Goal: Check status: Check status

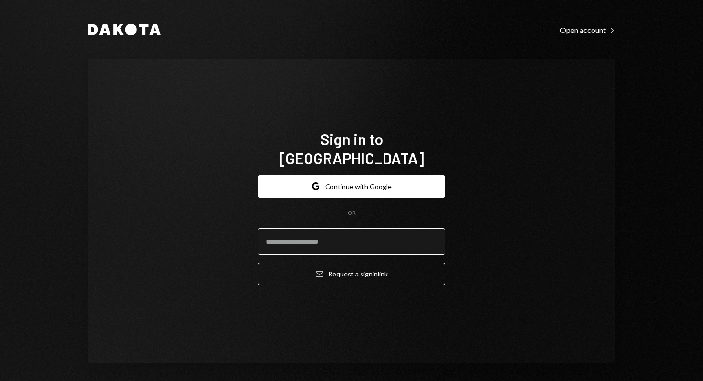
click at [370, 237] on input "email" at bounding box center [351, 241] width 187 height 27
paste input "**********"
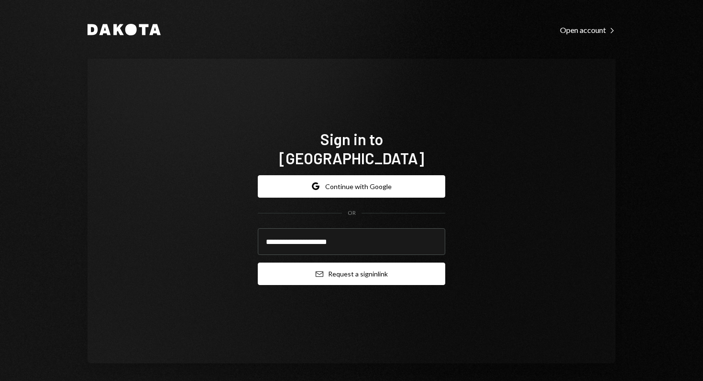
type input "**********"
click at [304, 266] on button "Email Request a sign in link" at bounding box center [351, 274] width 187 height 22
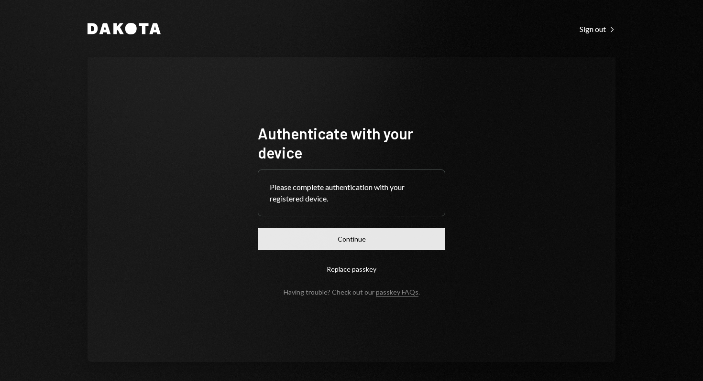
click at [377, 243] on button "Continue" at bounding box center [351, 239] width 187 height 22
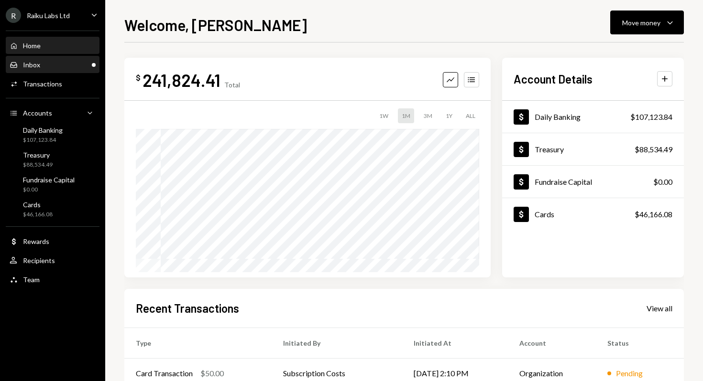
click at [39, 68] on div "Inbox Inbox" at bounding box center [53, 65] width 86 height 9
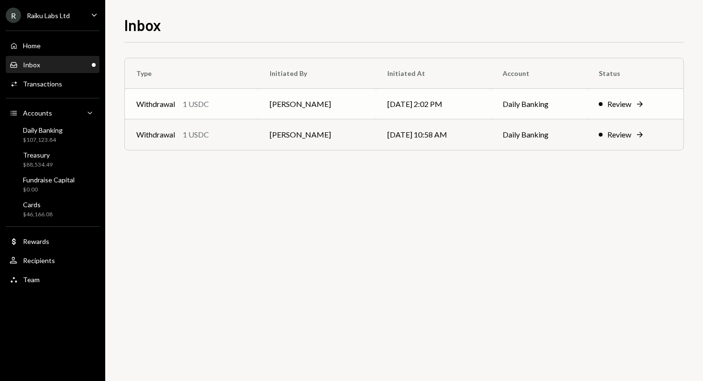
click at [312, 102] on td "[PERSON_NAME]" at bounding box center [317, 104] width 118 height 31
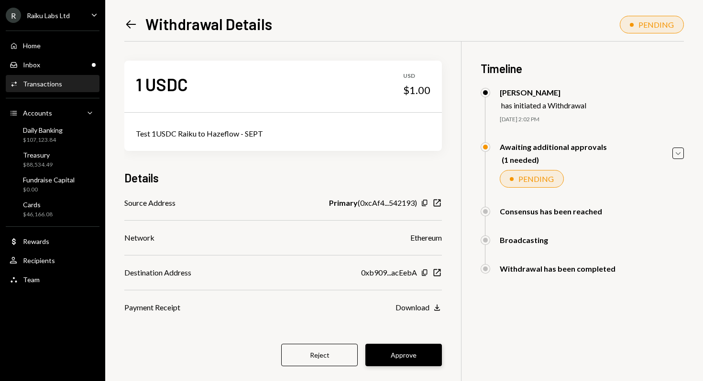
click at [411, 358] on button "Approve" at bounding box center [403, 355] width 76 height 22
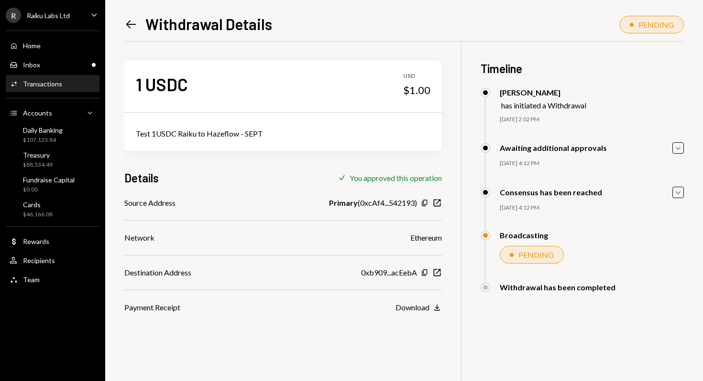
click at [131, 25] on icon "Left Arrow" at bounding box center [130, 24] width 13 height 13
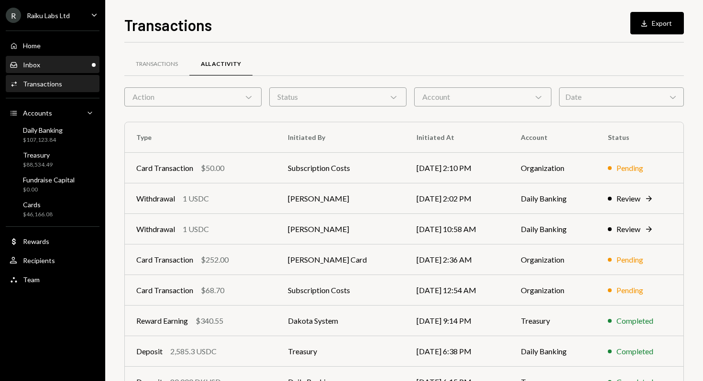
click at [59, 68] on div "Inbox Inbox" at bounding box center [53, 65] width 86 height 9
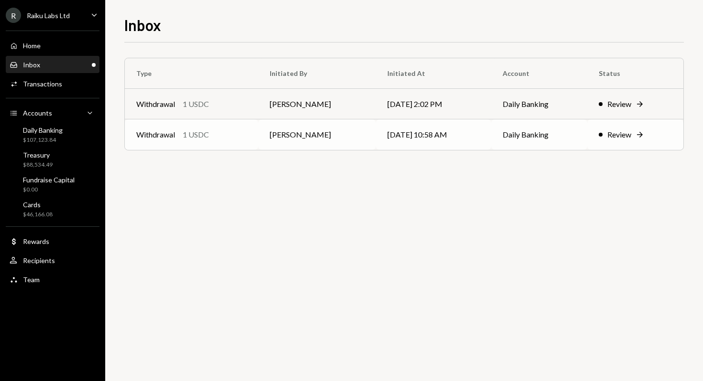
click at [239, 130] on div "Withdrawal 1 USDC" at bounding box center [191, 134] width 110 height 11
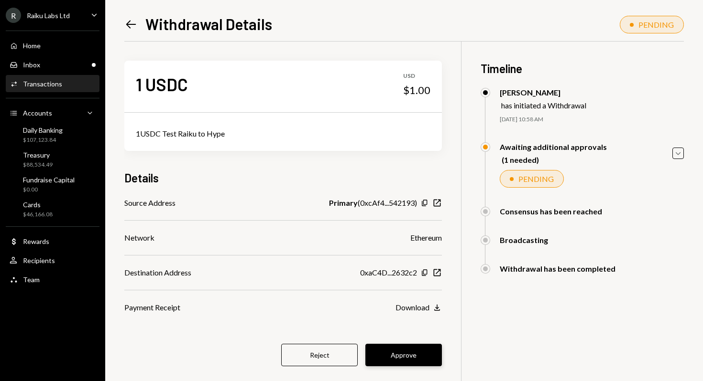
click at [404, 356] on button "Approve" at bounding box center [403, 355] width 76 height 22
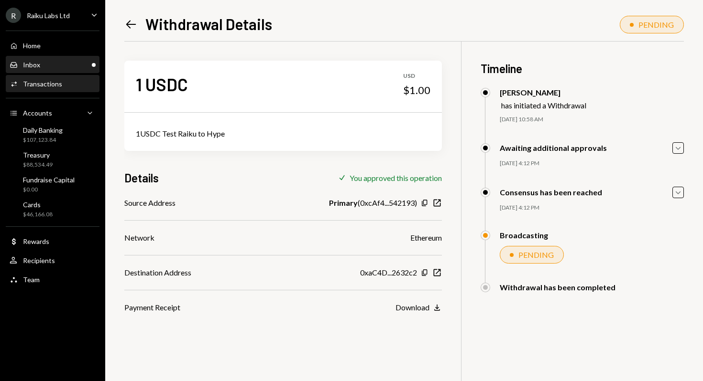
click at [39, 63] on div "Inbox" at bounding box center [31, 65] width 17 height 8
